Goal: Information Seeking & Learning: Learn about a topic

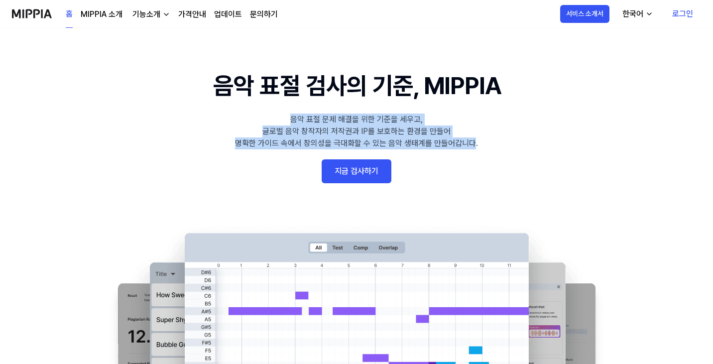
drag, startPoint x: 343, startPoint y: 115, endPoint x: 476, endPoint y: 143, distance: 135.4
click at [476, 143] on 배너 "음악 표절 검사의 기준, MIPPIA 음악 표절 문제 해결을 위한 기준을 세우고, 글로벌 음악 창작자의 저작권과 IP를 보호하는 환경을 만들어…" at bounding box center [356, 250] width 713 height 365
click at [480, 147] on 배너 "음악 표절 검사의 기준, MIPPIA 음악 표절 문제 해결을 위한 기준을 세우고, 글로벌 음악 창작자의 저작권과 IP를 보호하는 환경을 만들어…" at bounding box center [356, 250] width 713 height 365
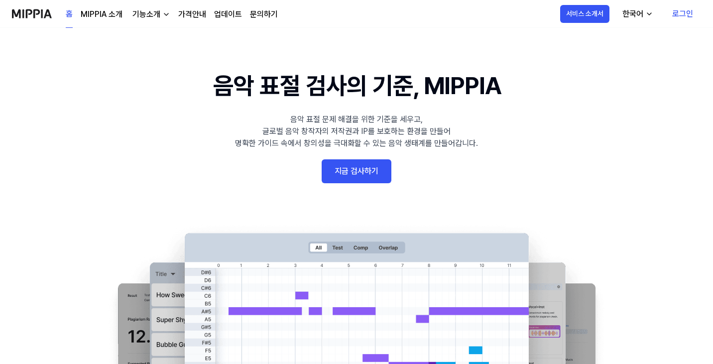
click at [116, 13] on link "MIPPIA 소개" at bounding box center [102, 14] width 42 height 12
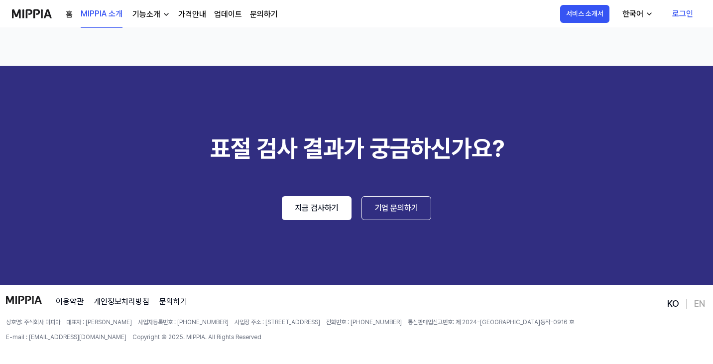
scroll to position [1511, 0]
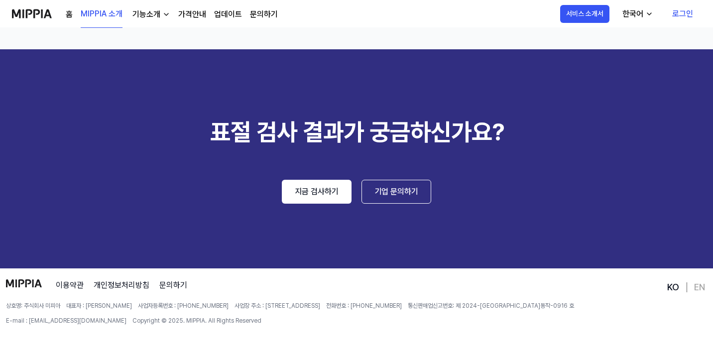
click at [142, 8] on div "홈 MIPPIA 소개 기능소개 가격안내 업데이트 문의하기" at bounding box center [172, 13] width 212 height 27
click at [153, 19] on div "기능소개" at bounding box center [147, 14] width 32 height 12
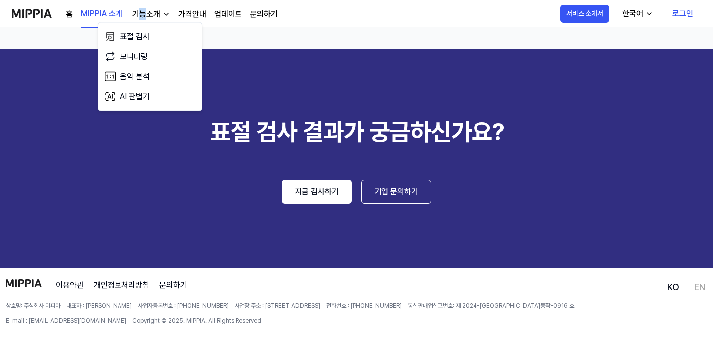
click at [189, 14] on link "가격안내" at bounding box center [192, 14] width 28 height 12
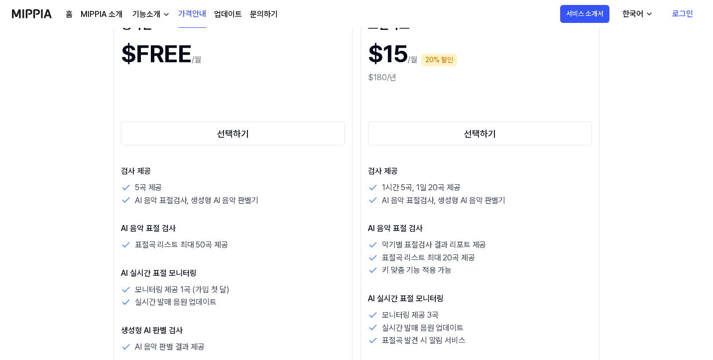
scroll to position [0, 0]
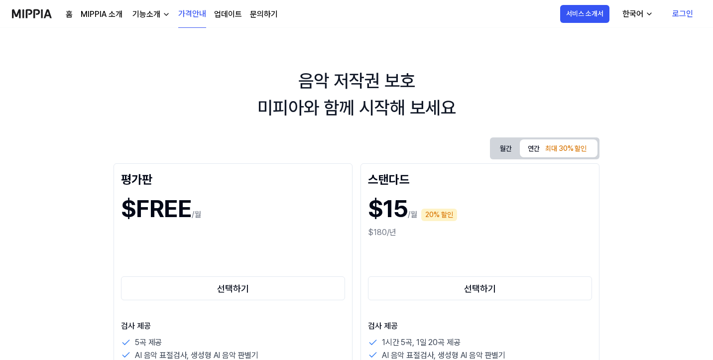
drag, startPoint x: 111, startPoint y: 210, endPoint x: 0, endPoint y: 33, distance: 208.6
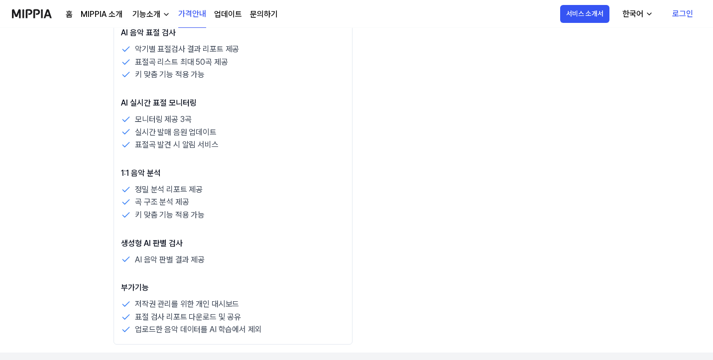
scroll to position [897, 0]
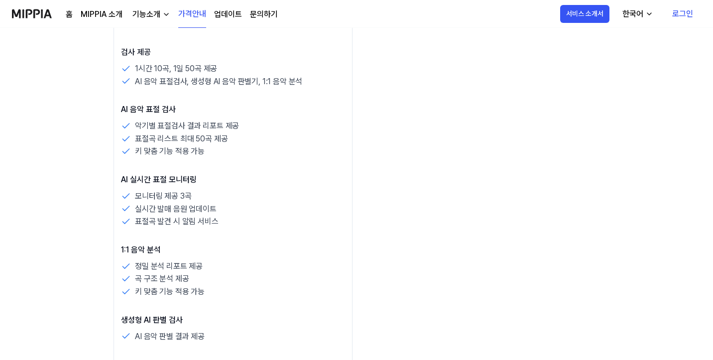
drag, startPoint x: 158, startPoint y: 271, endPoint x: 19, endPoint y: 202, distance: 155.7
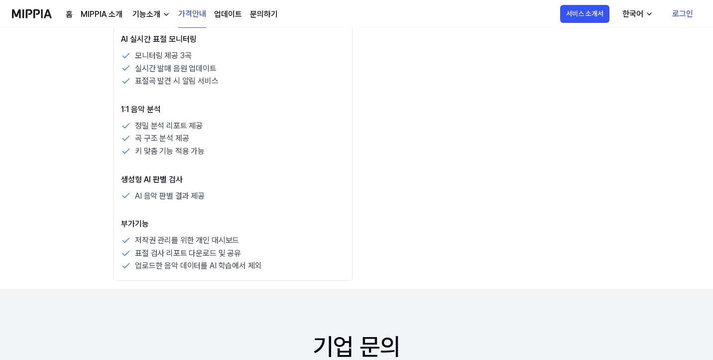
scroll to position [943, 0]
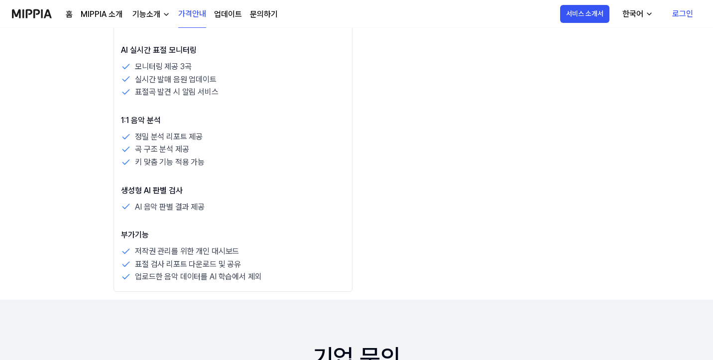
drag, startPoint x: 406, startPoint y: 266, endPoint x: 207, endPoint y: 275, distance: 198.5
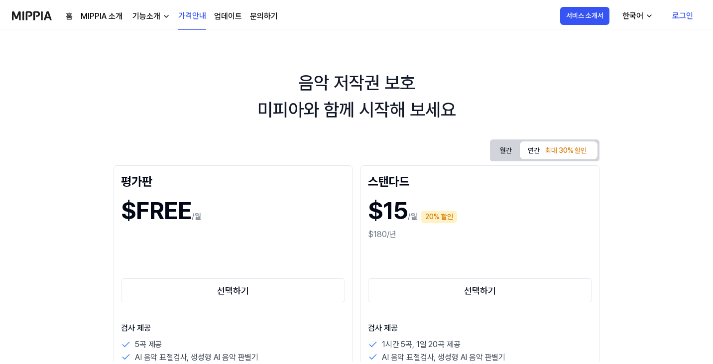
scroll to position [0, 0]
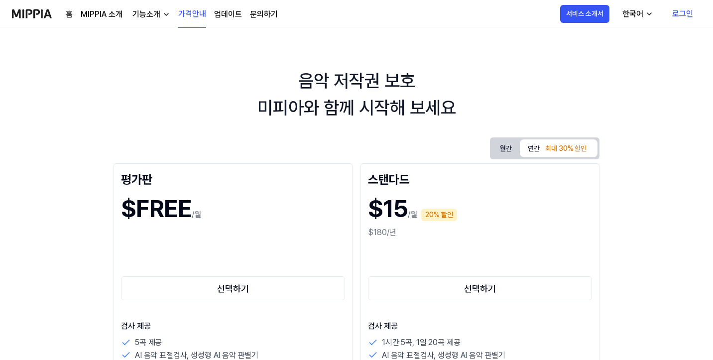
drag, startPoint x: 529, startPoint y: 271, endPoint x: 148, endPoint y: 97, distance: 418.0
click at [230, 13] on link "업데이트" at bounding box center [228, 14] width 28 height 12
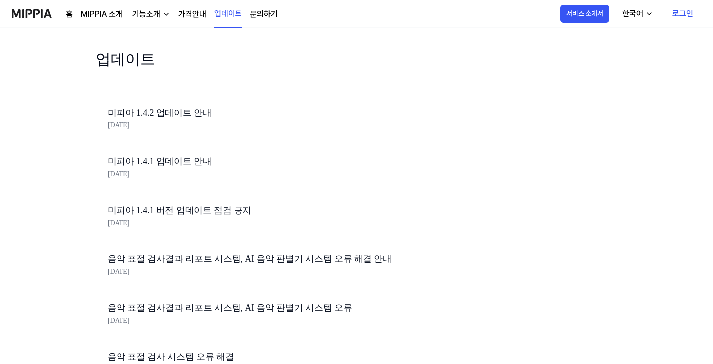
click at [131, 18] on div "기능소개" at bounding box center [147, 14] width 32 height 12
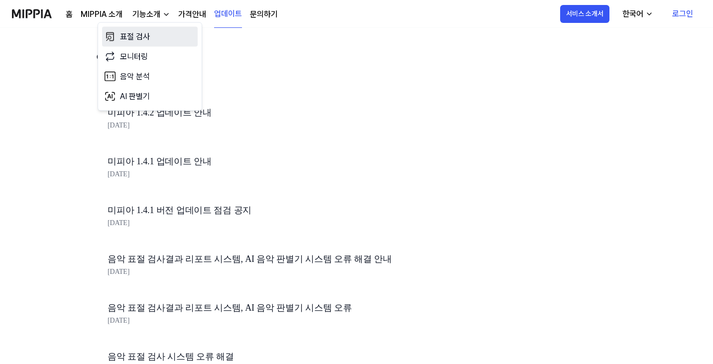
click at [145, 29] on link "표절 검사" at bounding box center [150, 37] width 96 height 20
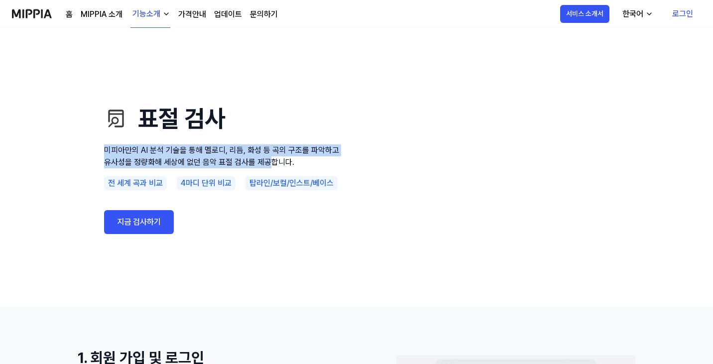
drag, startPoint x: 96, startPoint y: 157, endPoint x: 271, endPoint y: 172, distance: 175.0
click at [269, 172] on div "표절 검사 미피아만의 AI 분석 기술을 통해 멜로디, 리듬, 화성 등 곡의 구조를 파악하고 유사성을 정량화해 세상에 없던 음악 표절 검사를 제…" at bounding box center [357, 167] width 558 height 199
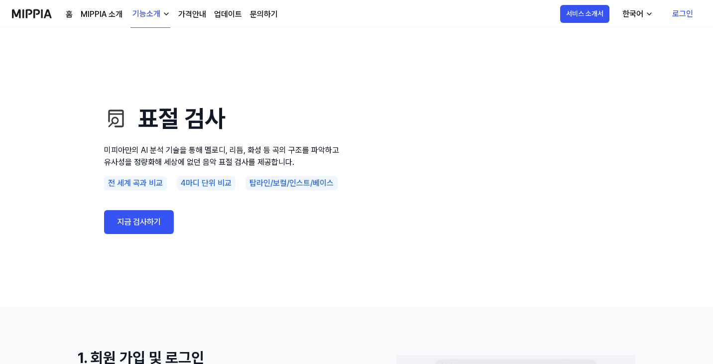
click at [280, 166] on p "미피아만의 AI 분석 기술을 통해 멜로디, 리듬, 화성 등 곡의 구조를 파악하고 유사성을 정량화해 세상에 없던 음악 표절 검사를 제공합니다." at bounding box center [223, 156] width 239 height 24
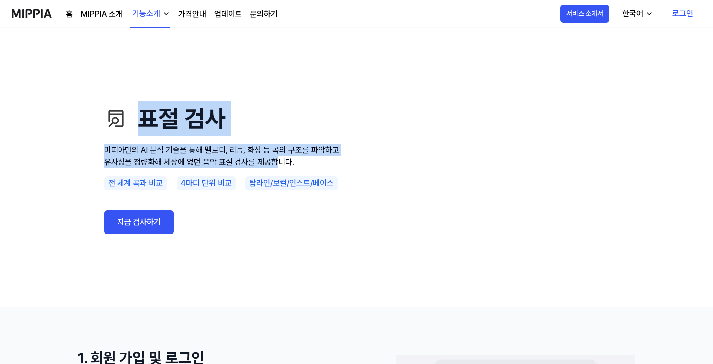
drag, startPoint x: 279, startPoint y: 166, endPoint x: 94, endPoint y: 136, distance: 188.3
click at [94, 135] on div "표절 검사 미피아만의 AI 분석 기술을 통해 멜로디, 리듬, 화성 등 곡의 구조를 파악하고 유사성을 정량화해 세상에 없던 음악 표절 검사를 제…" at bounding box center [357, 167] width 558 height 199
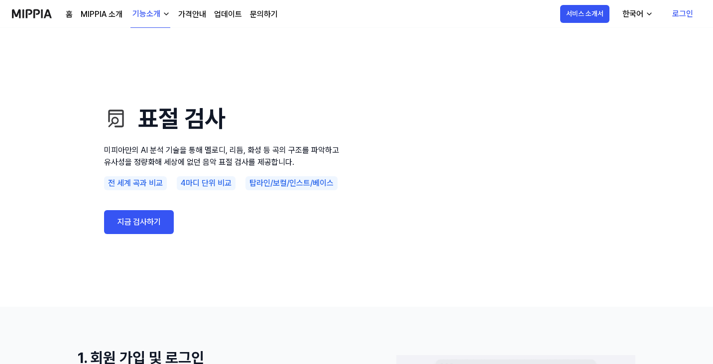
click at [294, 159] on p "미피아만의 AI 분석 기술을 통해 멜로디, 리듬, 화성 등 곡의 구조를 파악하고 유사성을 정량화해 세상에 없던 음악 표절 검사를 제공합니다." at bounding box center [223, 156] width 239 height 24
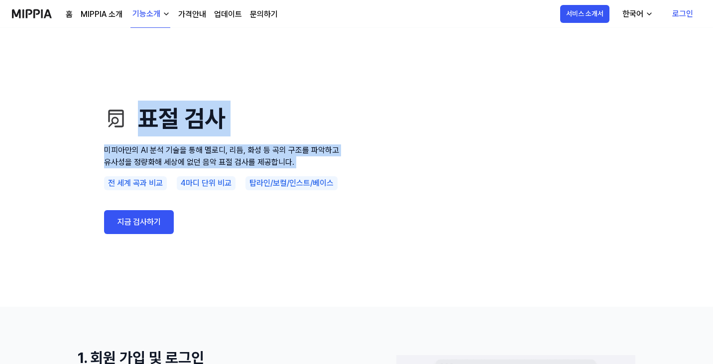
drag, startPoint x: 294, startPoint y: 159, endPoint x: 107, endPoint y: 133, distance: 189.1
click at [107, 133] on div "표절 검사 미피아만의 AI 분석 기술을 통해 멜로디, 리듬, 화성 등 곡의 구조를 파악하고 유사성을 정량화해 세상에 없던 음악 표절 검사를 제…" at bounding box center [223, 167] width 239 height 199
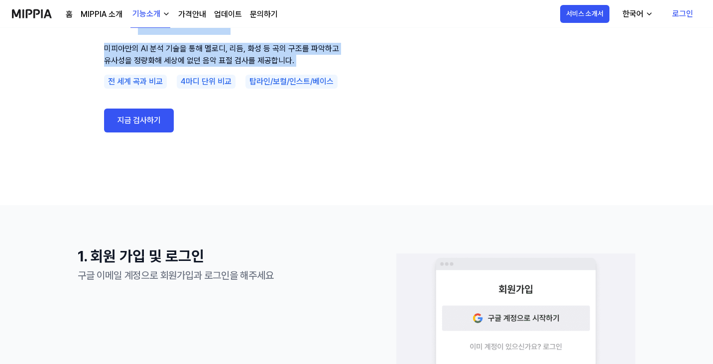
scroll to position [149, 0]
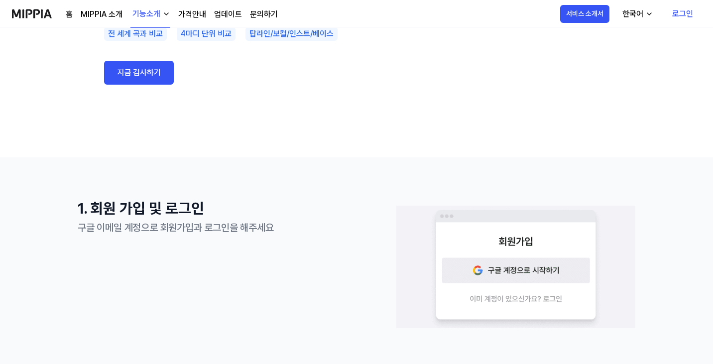
drag, startPoint x: 223, startPoint y: 206, endPoint x: 211, endPoint y: 182, distance: 27.0
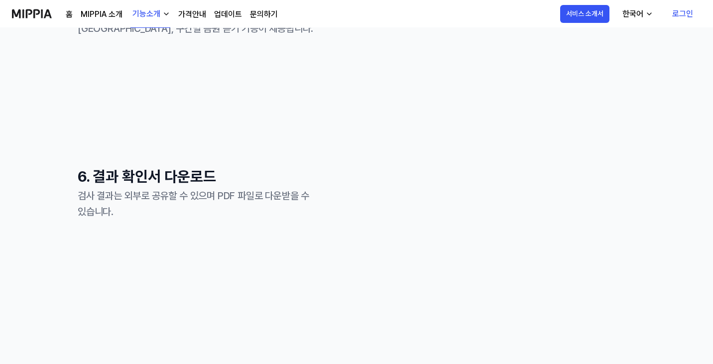
scroll to position [1245, 0]
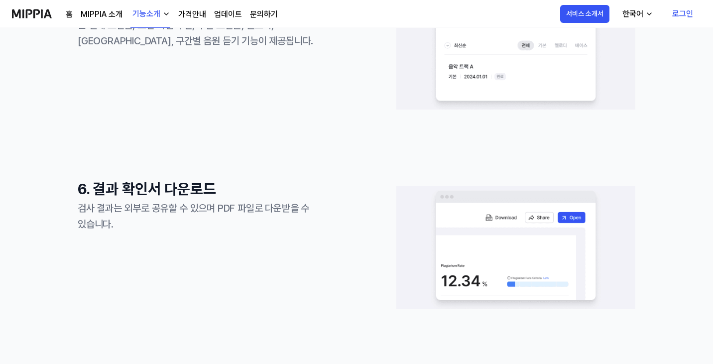
drag, startPoint x: 208, startPoint y: 208, endPoint x: 246, endPoint y: 141, distance: 77.0
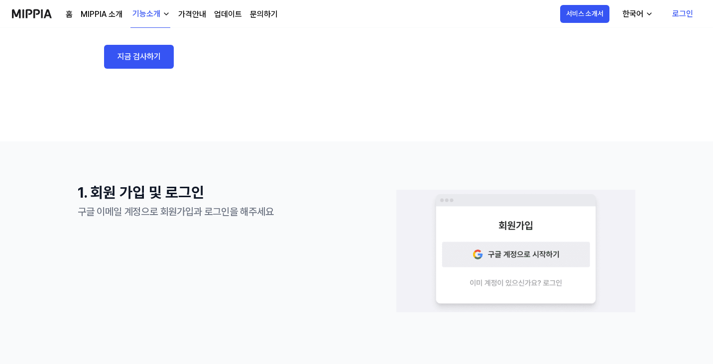
scroll to position [0, 0]
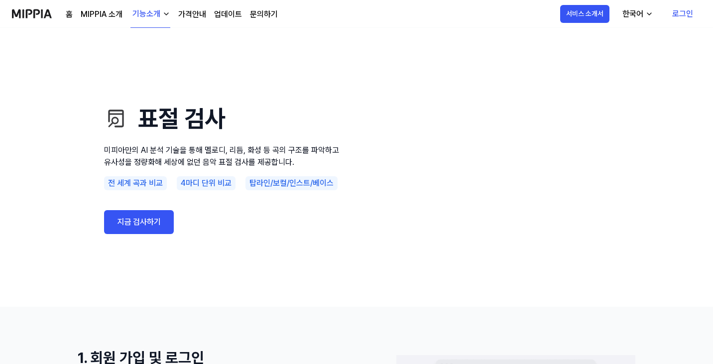
click at [109, 14] on link "MIPPIA 소개" at bounding box center [102, 14] width 42 height 12
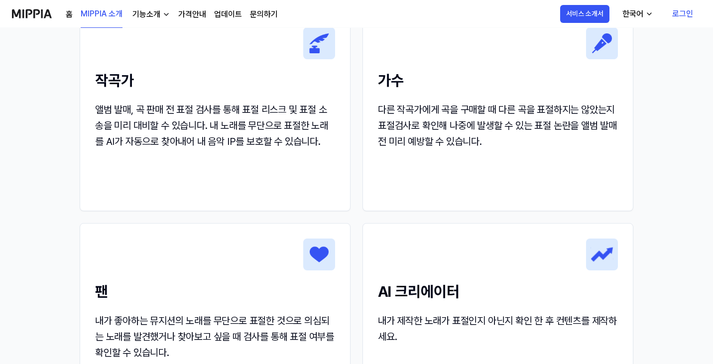
scroll to position [1046, 0]
